Goal: Information Seeking & Learning: Learn about a topic

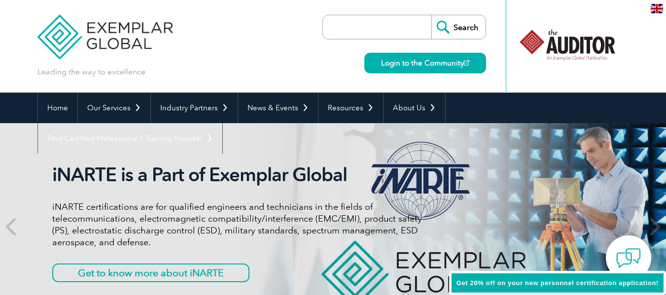
drag, startPoint x: 906, startPoint y: 2, endPoint x: 253, endPoint y: 173, distance: 675.2
click at [253, 173] on h2 "iNARTE is a Part of Exemplar Global" at bounding box center [236, 175] width 369 height 23
click at [149, 271] on link "Get to know more about iNARTE" at bounding box center [140, 273] width 177 height 19
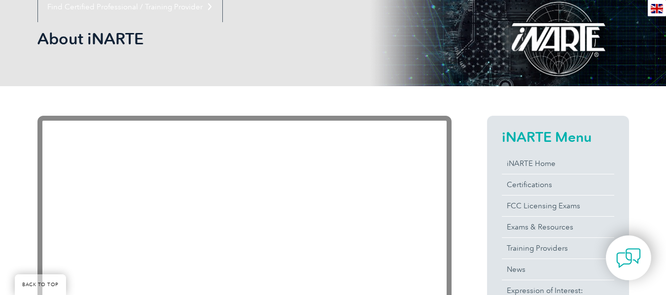
scroll to position [148, 0]
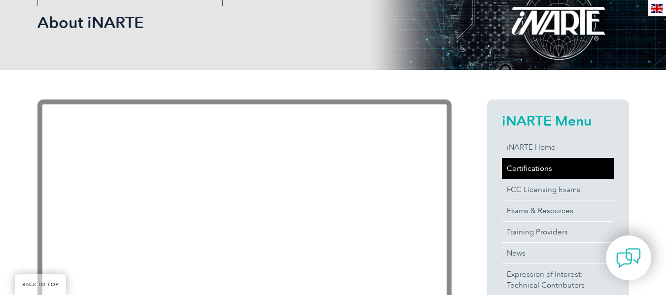
click at [532, 167] on link "Certifications" at bounding box center [557, 168] width 112 height 21
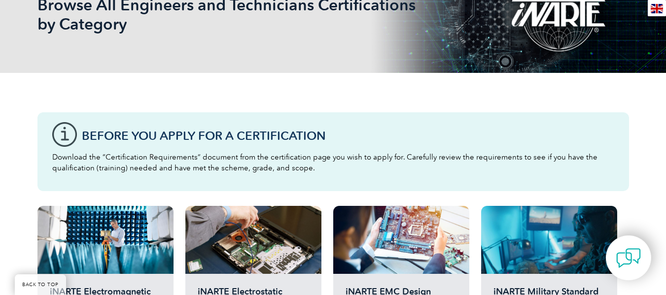
scroll to position [246, 0]
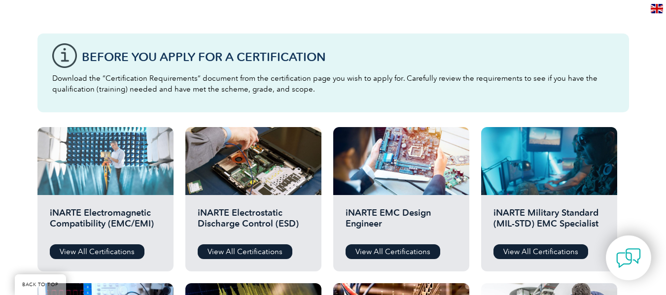
click at [110, 172] on div at bounding box center [105, 161] width 136 height 68
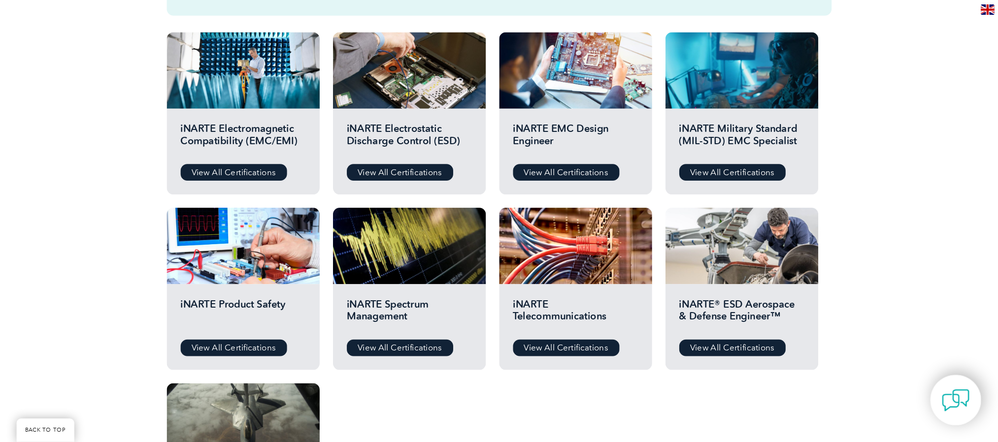
scroll to position [345, 0]
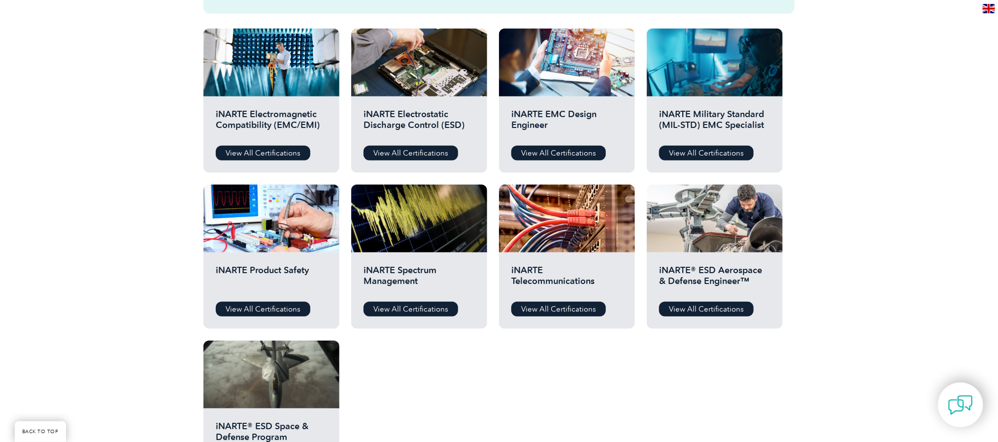
drag, startPoint x: 665, startPoint y: 0, endPoint x: 558, endPoint y: 370, distance: 385.1
click at [558, 295] on div "Before You Apply For a Certification Download the “Certification Requirements” …" at bounding box center [498, 211] width 591 height 572
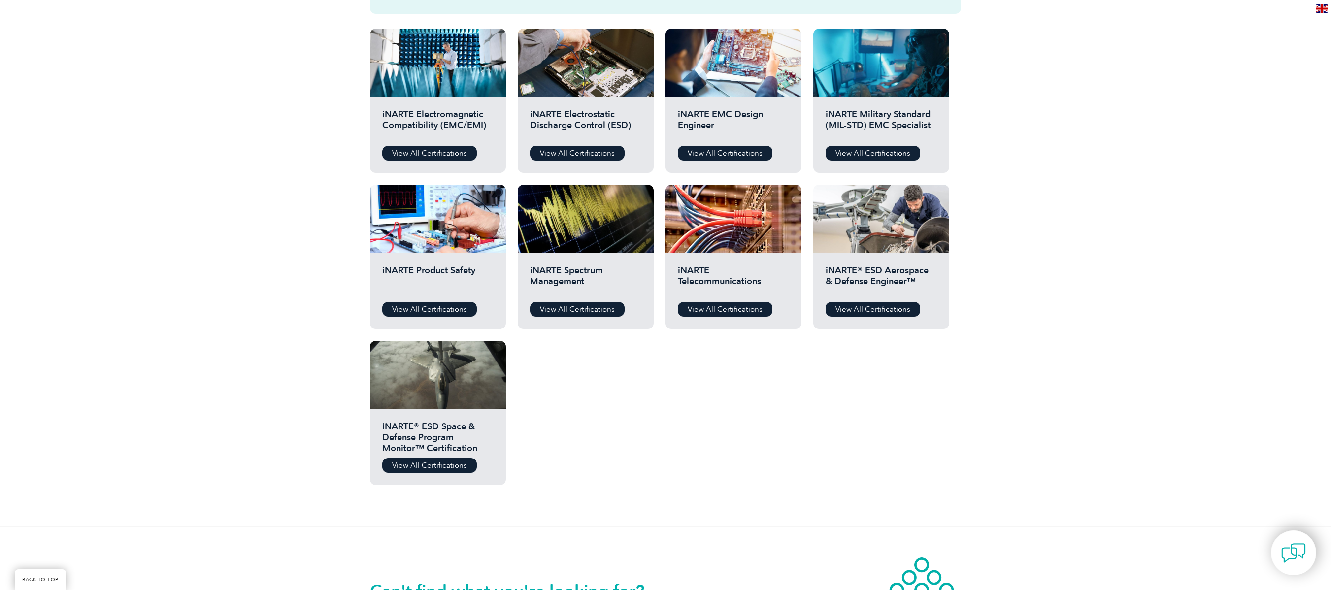
drag, startPoint x: 868, startPoint y: 2, endPoint x: 955, endPoint y: 369, distance: 377.6
click at [665, 295] on div "Before You Apply For a Certification Download the “Certification Requirements” …" at bounding box center [665, 211] width 591 height 572
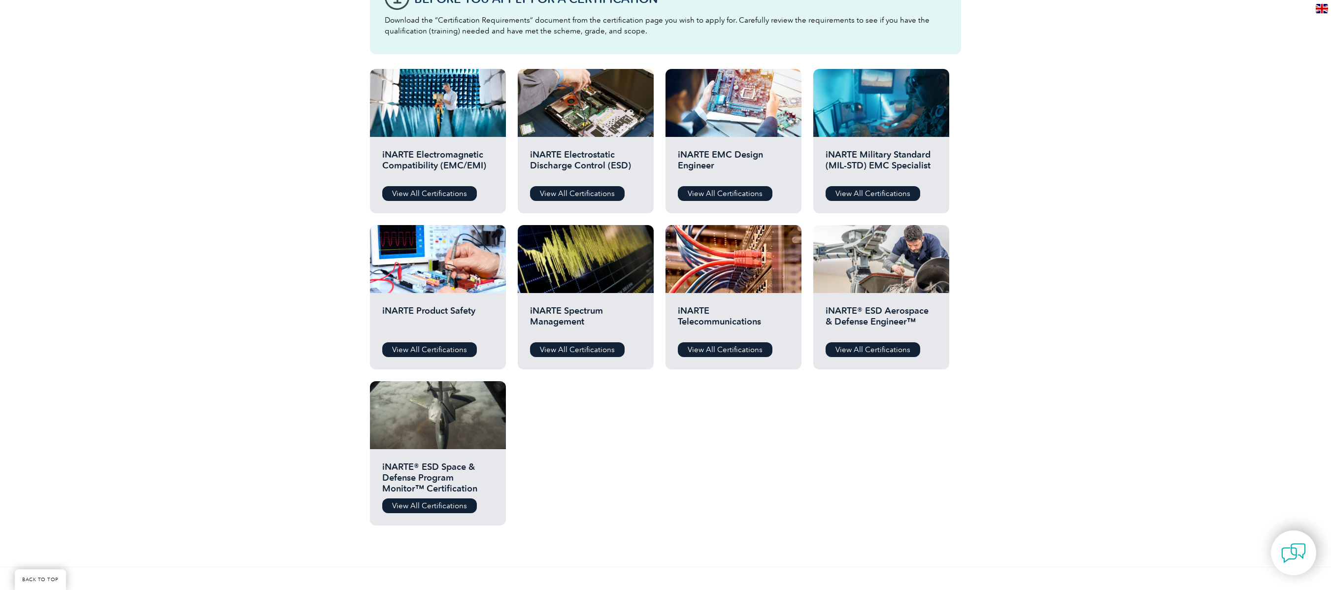
scroll to position [308, 0]
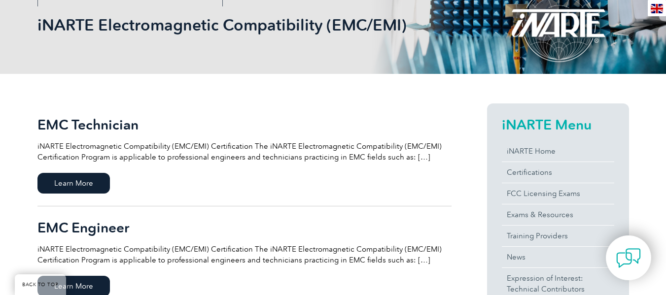
scroll to position [246, 0]
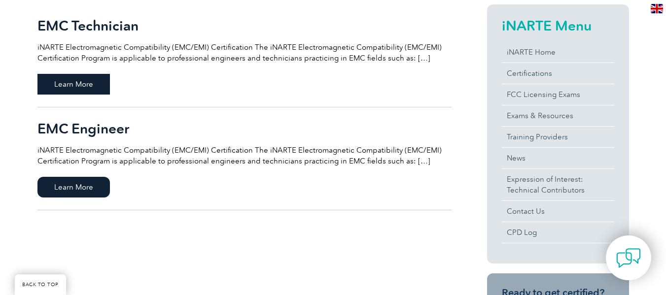
click at [89, 82] on span "Learn More" at bounding box center [73, 84] width 72 height 21
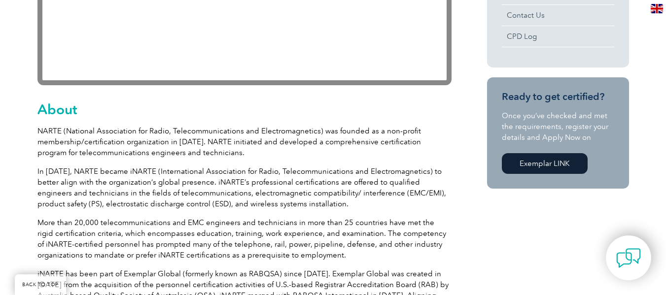
scroll to position [443, 0]
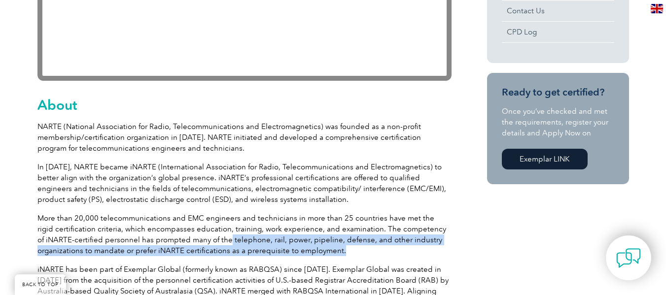
drag, startPoint x: 345, startPoint y: 252, endPoint x: 220, endPoint y: 240, distance: 125.6
click at [220, 240] on p "More than 20,000 telecommunications and EMC engineers and technicians in more t…" at bounding box center [244, 234] width 414 height 43
copy p "telephone, rail, power, pipeline, defense, and other industry organizations to …"
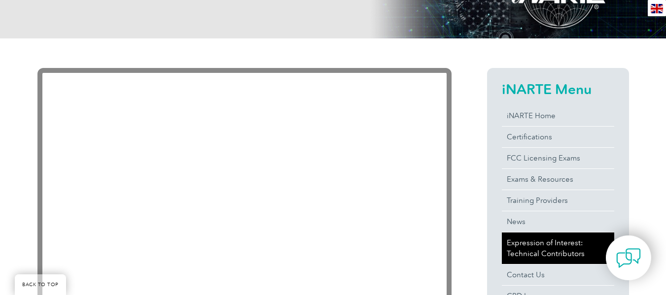
scroll to position [197, 0]
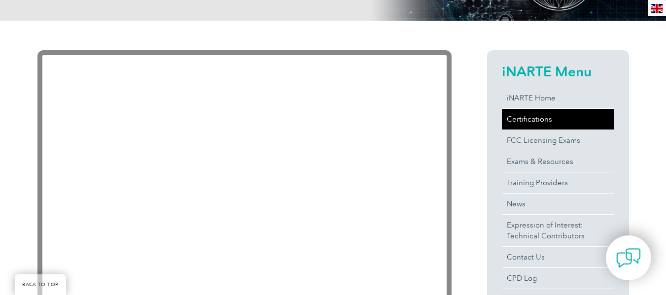
click at [534, 115] on link "Certifications" at bounding box center [557, 119] width 112 height 21
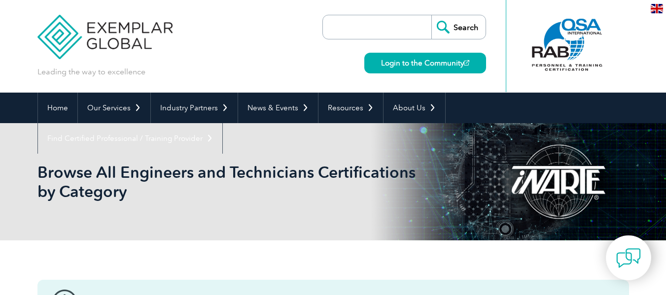
click at [242, 217] on div "Browse All Engineers and Technicians Certifications by Category" at bounding box center [332, 181] width 591 height 117
